Goal: Task Accomplishment & Management: Manage account settings

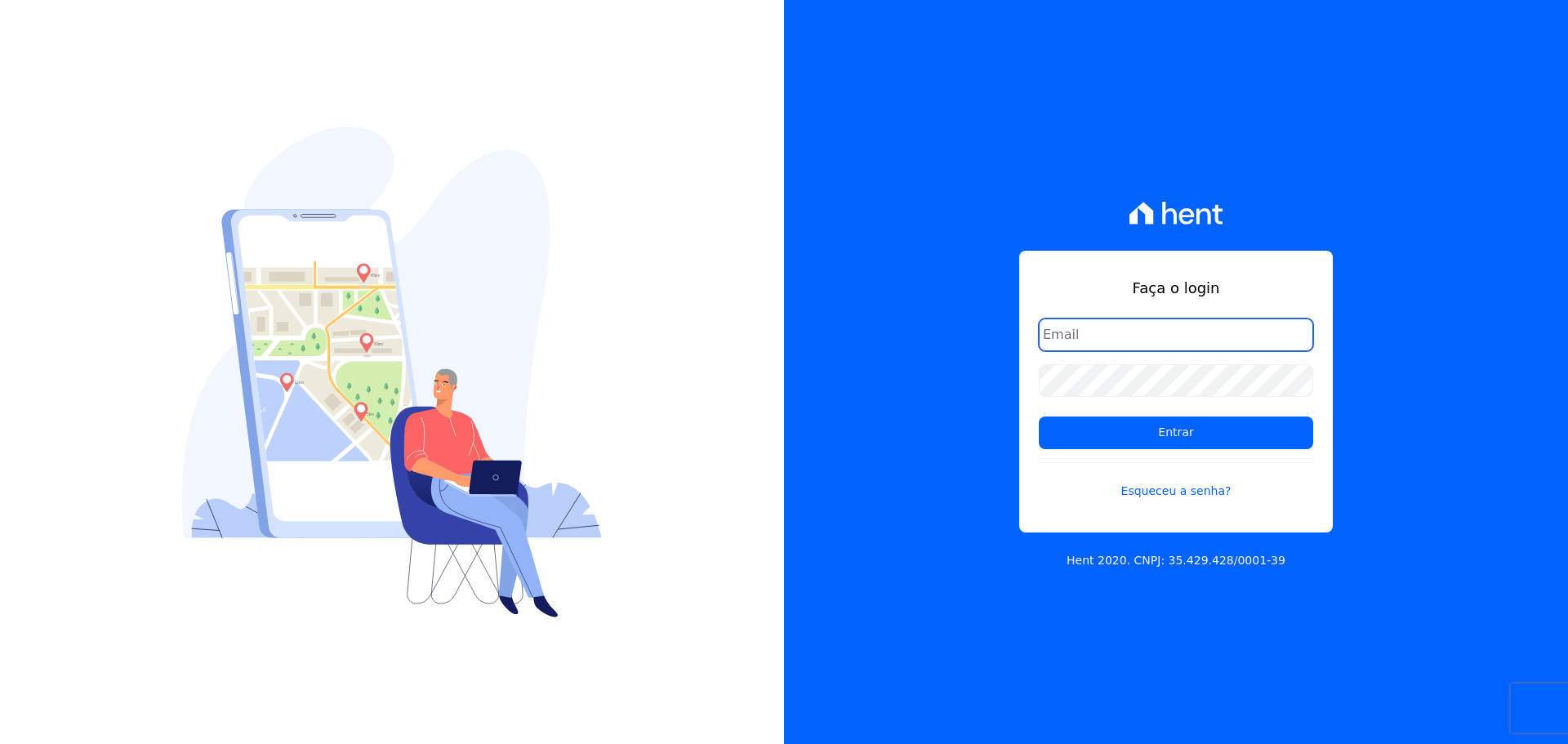
click at [1068, 348] on input "email" at bounding box center [1176, 335] width 275 height 33
type input "[PERSON_NAME][EMAIL_ADDRESS][DOMAIN_NAME]"
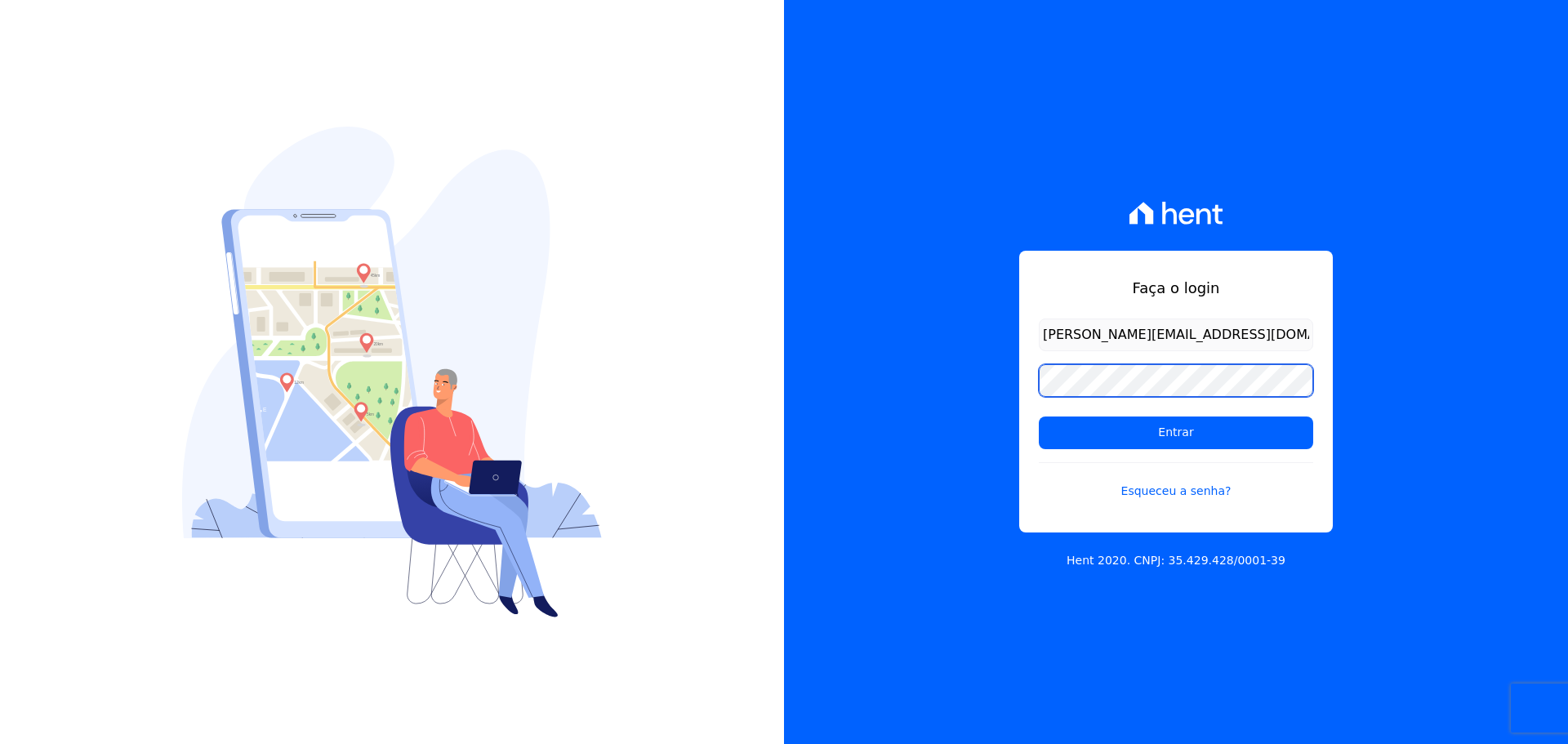
click at [1039, 417] on input "Entrar" at bounding box center [1176, 433] width 275 height 33
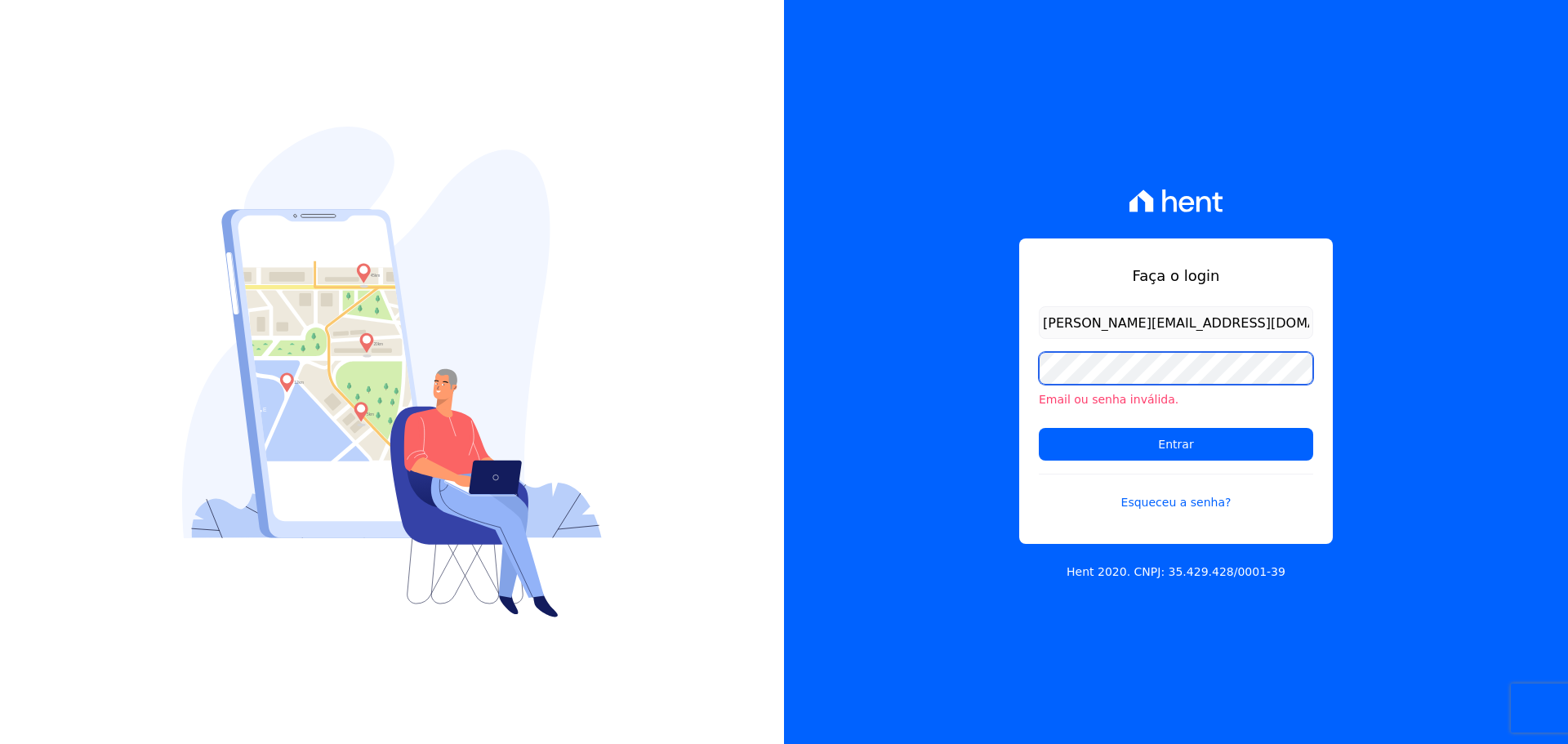
click at [1039, 428] on input "Entrar" at bounding box center [1176, 444] width 275 height 33
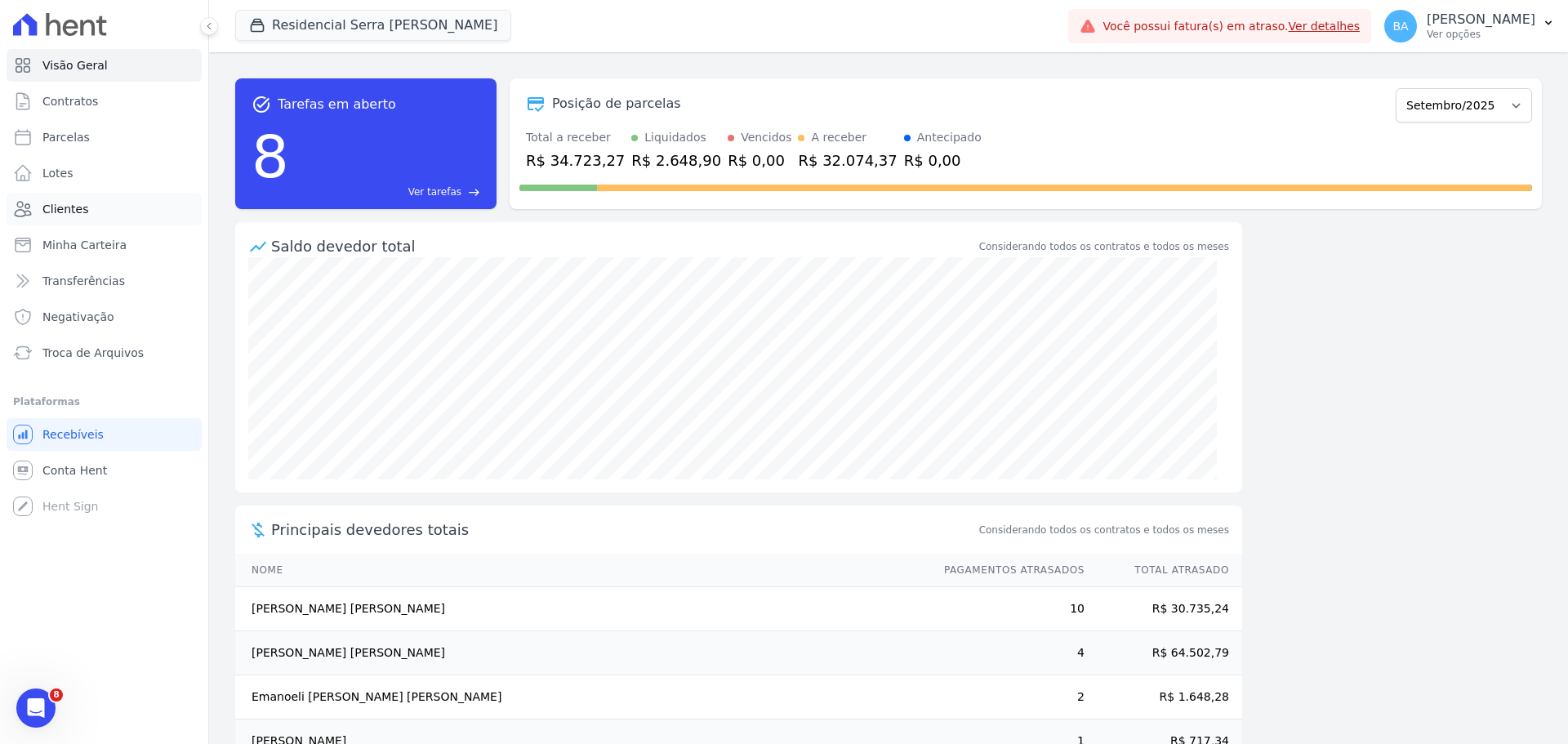
click at [72, 205] on span "Clientes" at bounding box center [65, 209] width 45 height 16
click at [104, 61] on link "Visão Geral" at bounding box center [104, 66] width 195 height 33
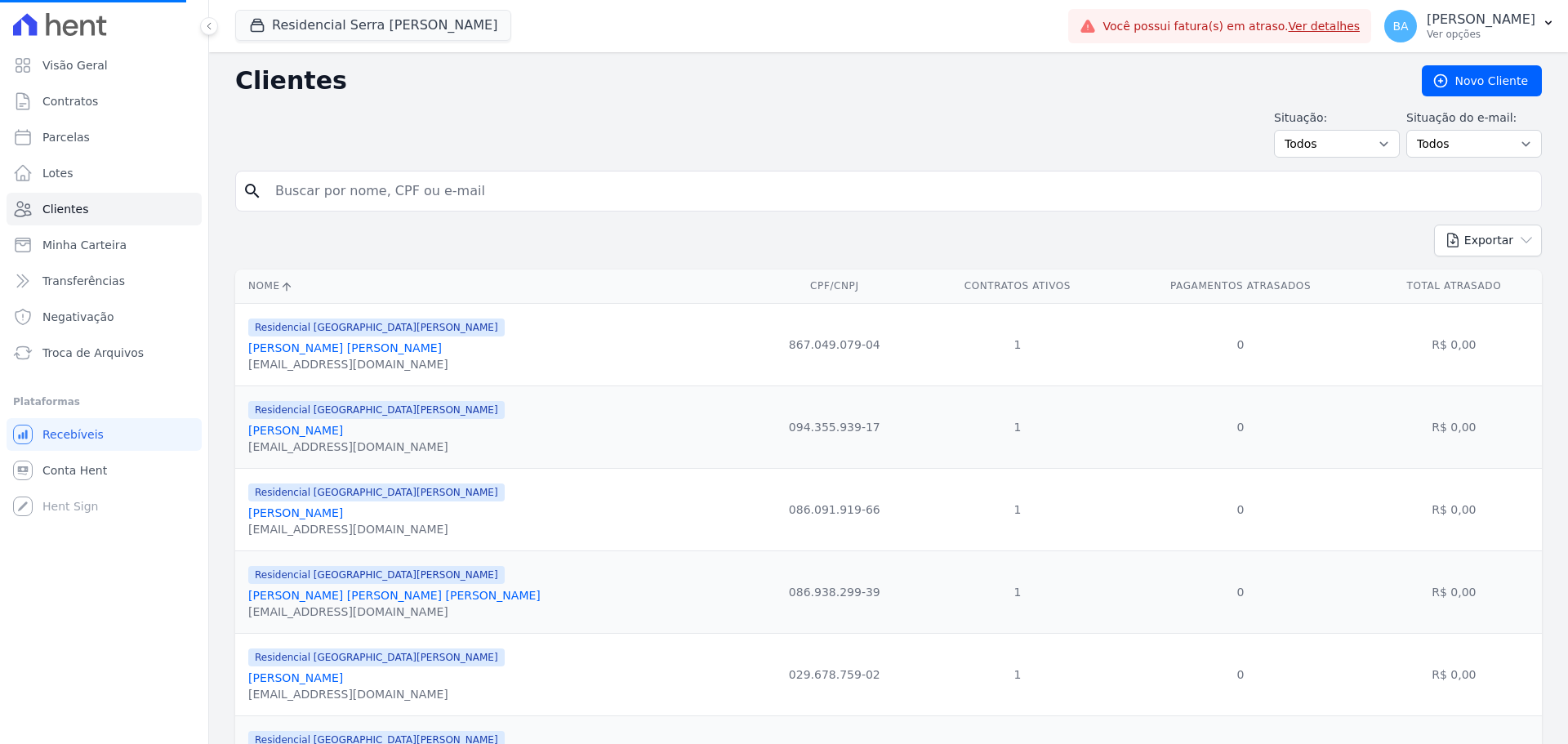
click at [359, 25] on button "Residencial Serra Da Canastra" at bounding box center [372, 25] width 276 height 31
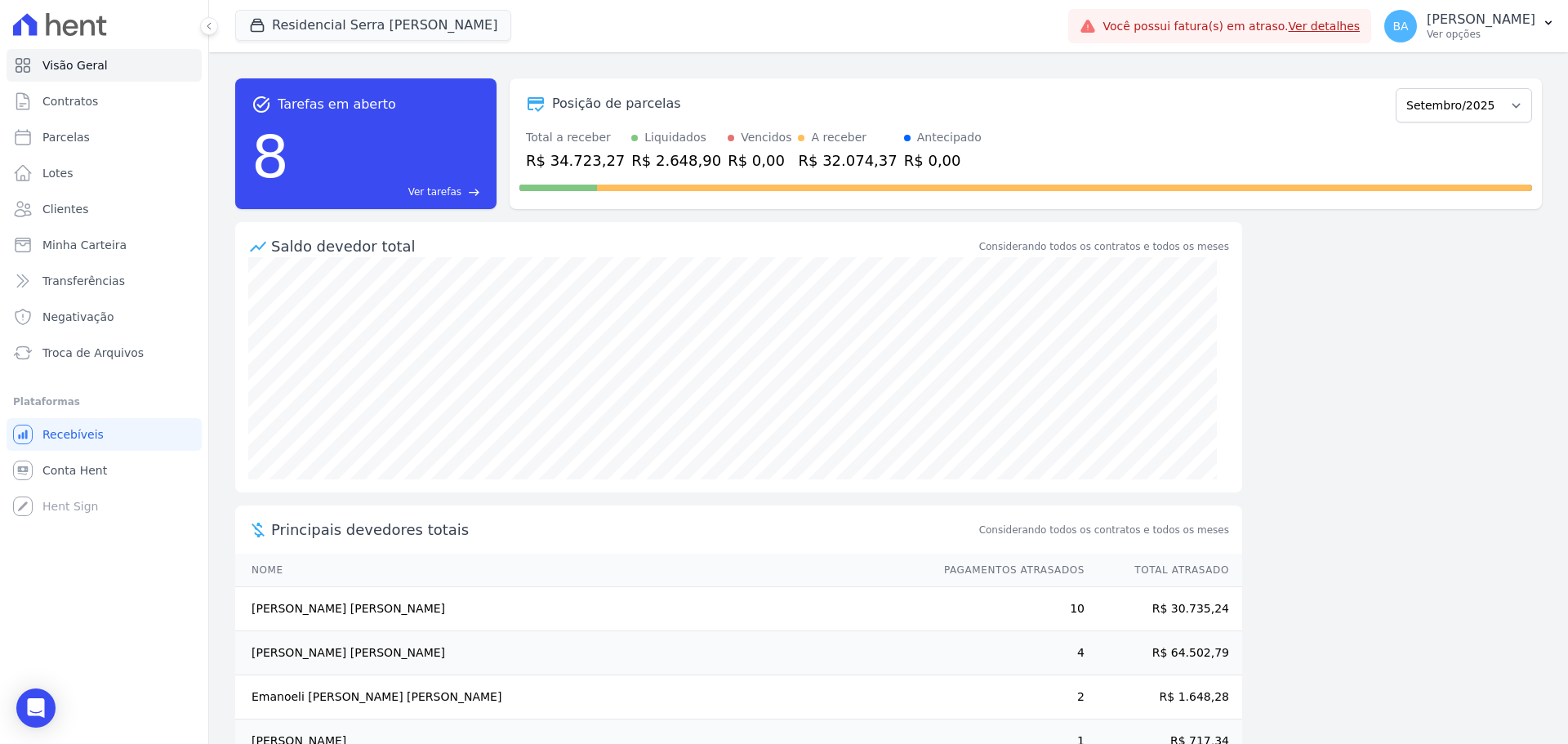
click at [389, 9] on div "Residencial Serra Da Canastra Trapisa Engenharia Acaiá Residencial Icatu Reside…" at bounding box center [648, 26] width 826 height 54
click at [384, 29] on button "Residencial Serra Da Canastra" at bounding box center [372, 25] width 276 height 31
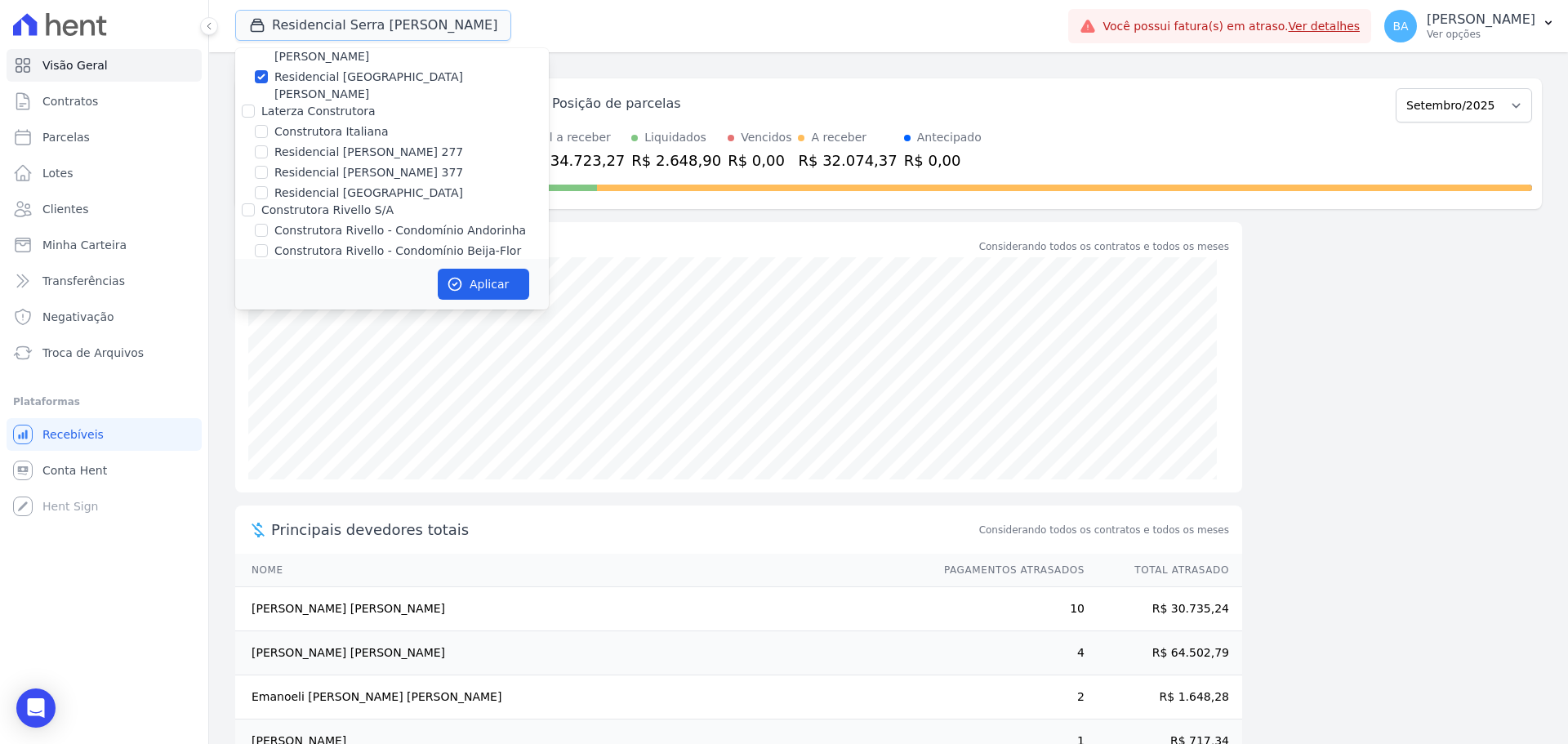
scroll to position [245, 0]
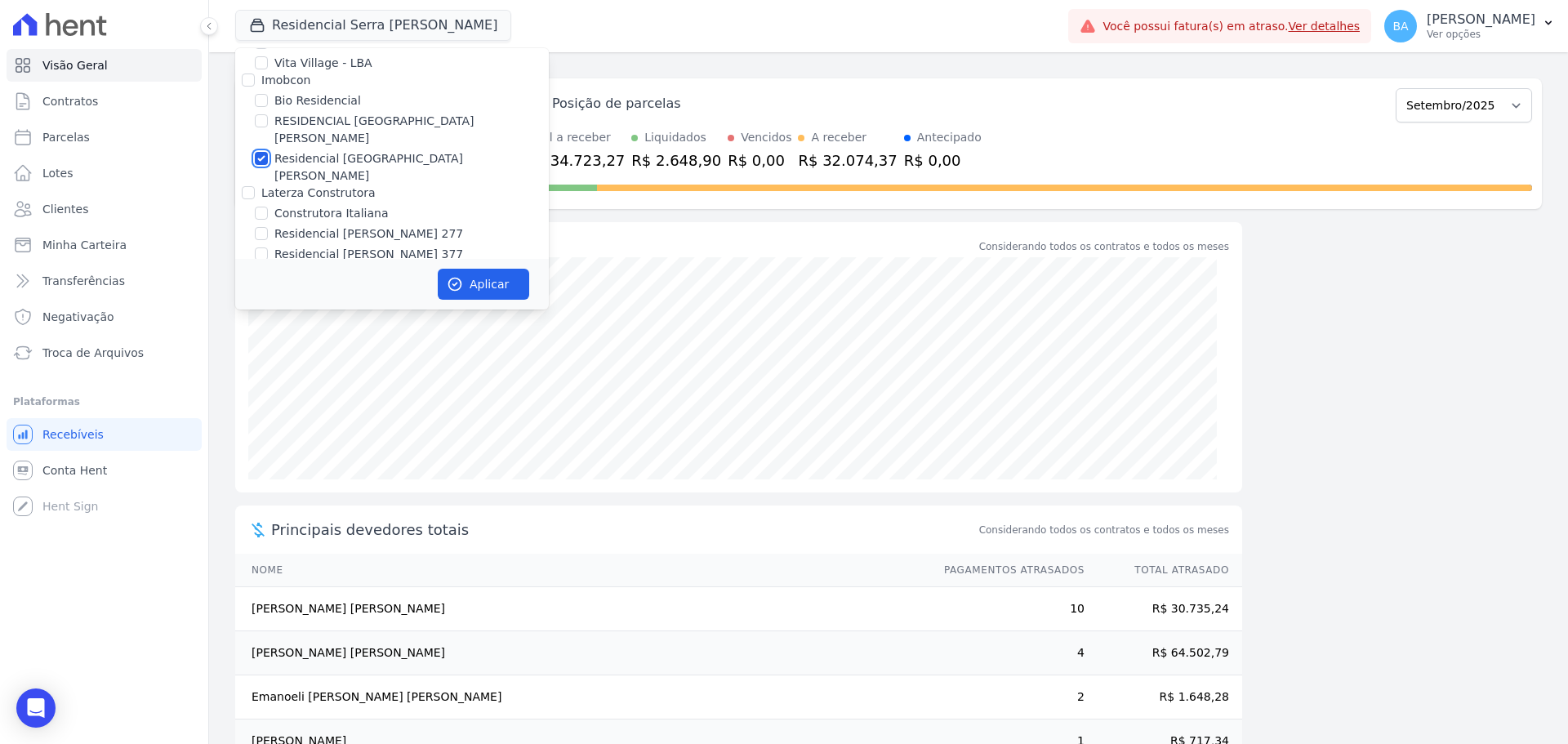
click at [263, 152] on input "Residencial Serra da Canastra" at bounding box center [261, 159] width 14 height 14
checkbox input "false"
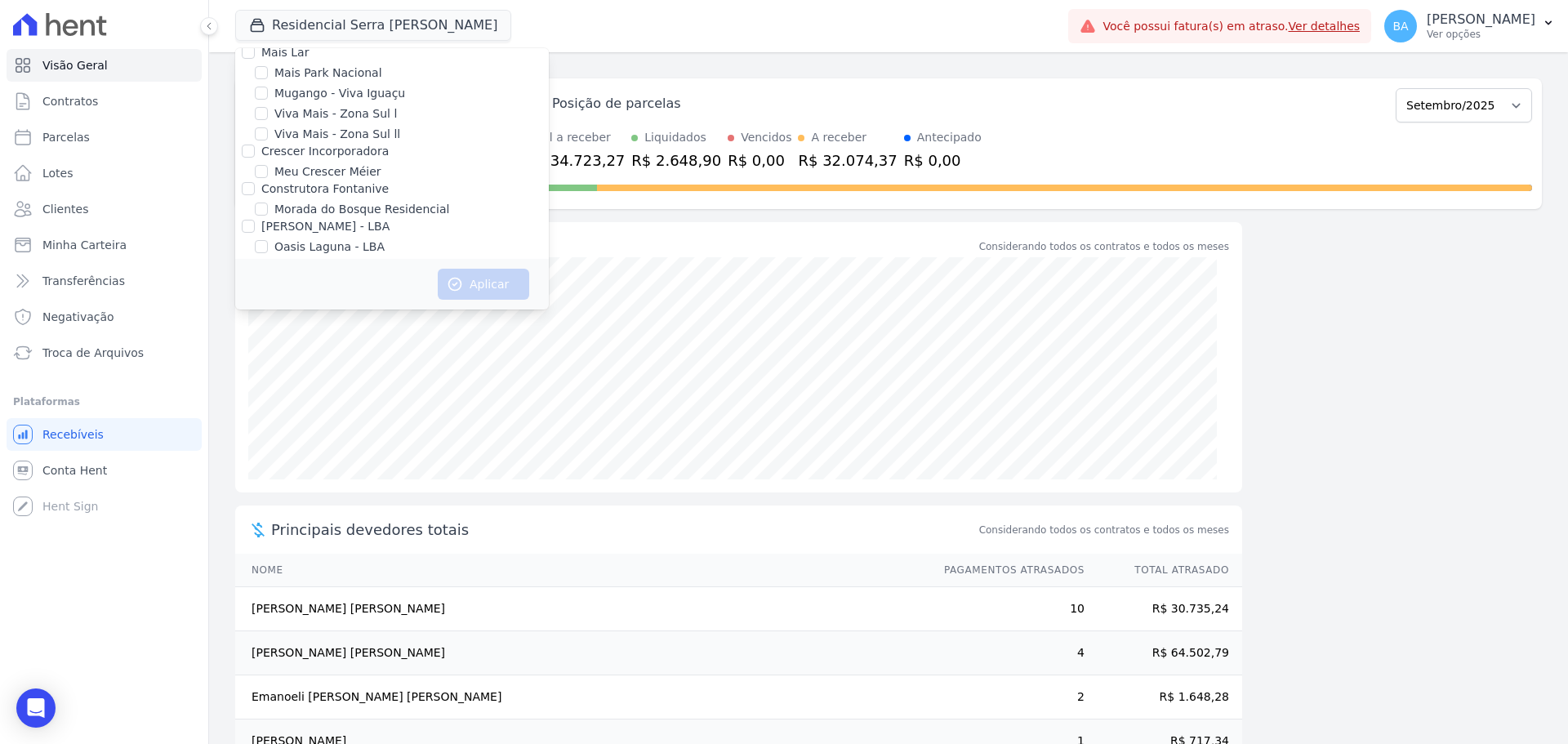
scroll to position [899, 0]
click at [266, 228] on input "Mugango - Viva Iguaçu" at bounding box center [261, 235] width 14 height 14
checkbox input "true"
click at [486, 279] on button "Aplicar" at bounding box center [484, 284] width 92 height 31
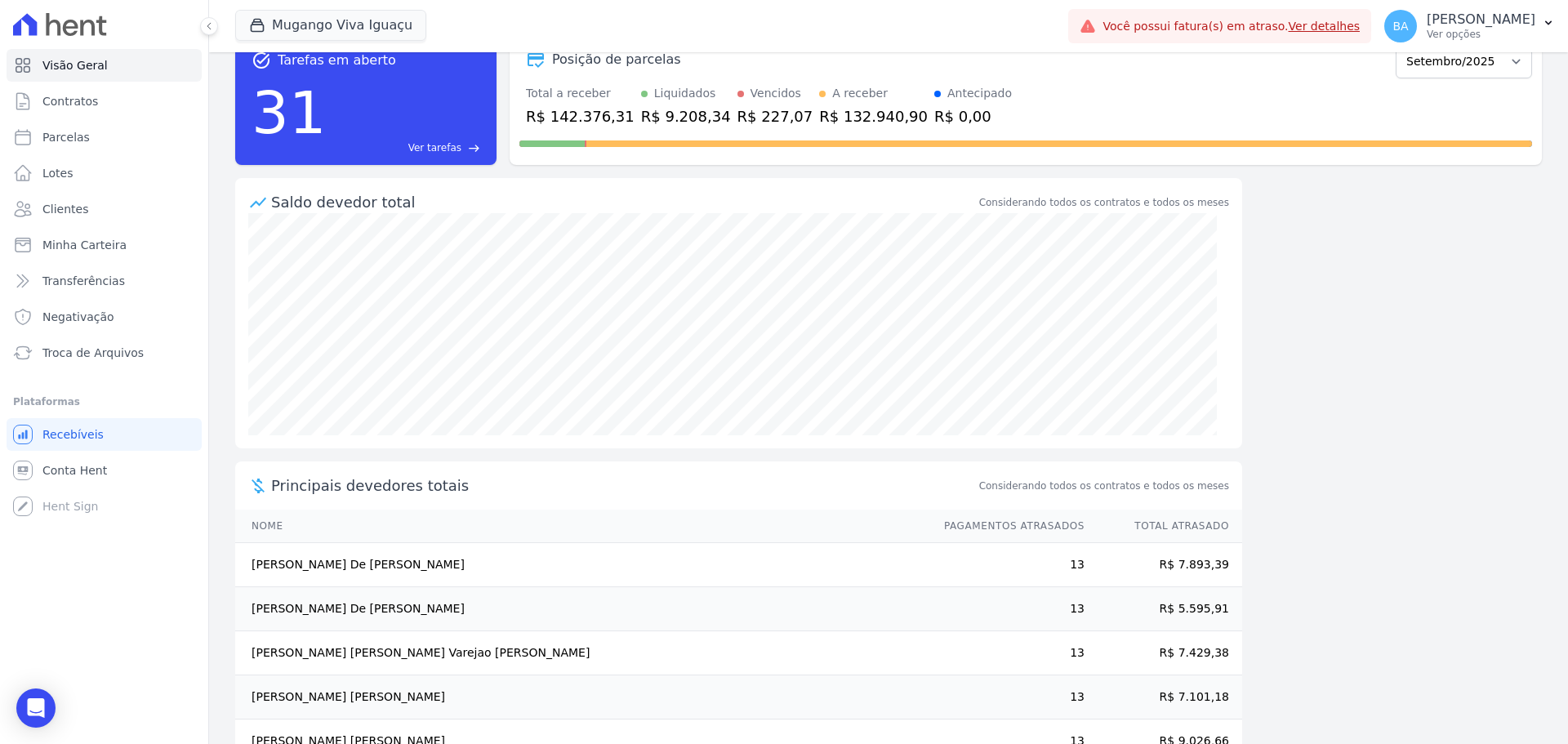
scroll to position [0, 0]
